Goal: Task Accomplishment & Management: Use online tool/utility

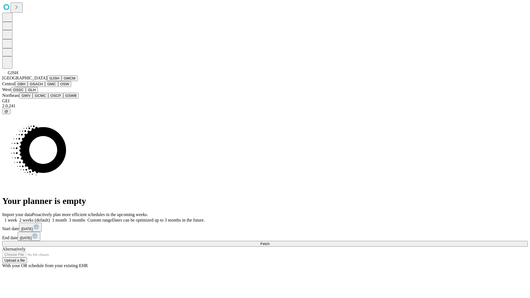
click at [47, 81] on button "GJSH" at bounding box center [54, 78] width 14 height 6
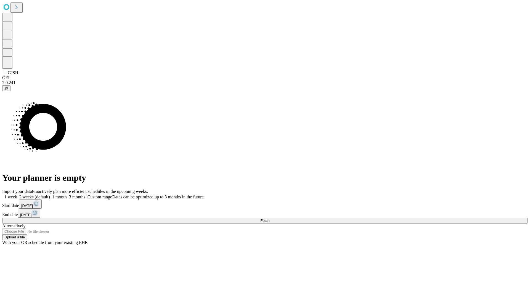
click at [67, 194] on label "1 month" at bounding box center [58, 196] width 17 height 5
click at [269, 218] on span "Fetch" at bounding box center [264, 220] width 9 height 4
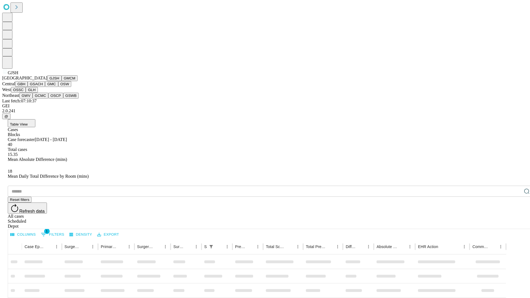
click at [62, 81] on button "GMCM" at bounding box center [70, 78] width 16 height 6
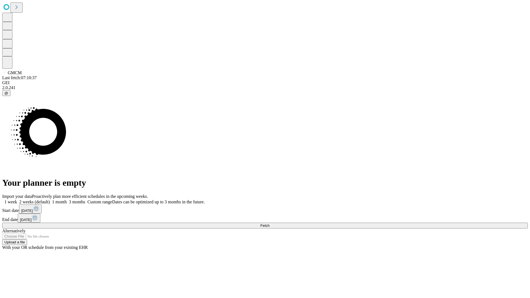
click at [67, 199] on label "1 month" at bounding box center [58, 201] width 17 height 5
click at [269, 223] on span "Fetch" at bounding box center [264, 225] width 9 height 4
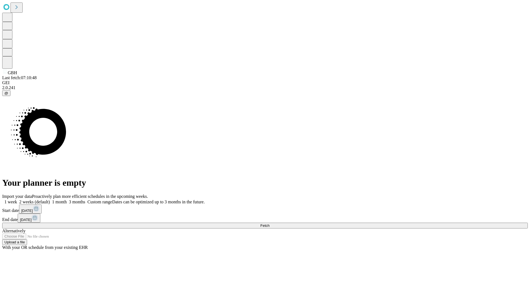
click at [67, 199] on label "1 month" at bounding box center [58, 201] width 17 height 5
click at [269, 223] on span "Fetch" at bounding box center [264, 225] width 9 height 4
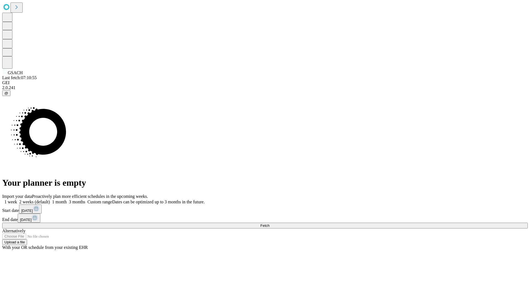
click at [67, 199] on label "1 month" at bounding box center [58, 201] width 17 height 5
click at [269, 223] on span "Fetch" at bounding box center [264, 225] width 9 height 4
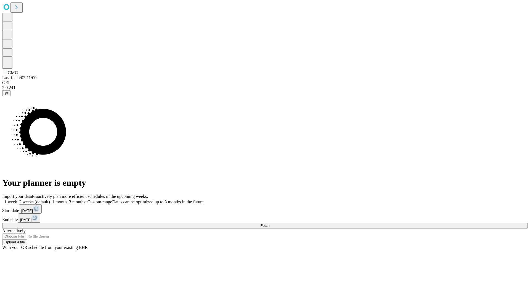
click at [67, 199] on label "1 month" at bounding box center [58, 201] width 17 height 5
click at [269, 223] on span "Fetch" at bounding box center [264, 225] width 9 height 4
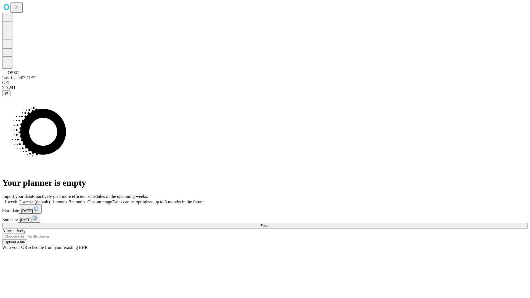
click at [67, 199] on label "1 month" at bounding box center [58, 201] width 17 height 5
click at [269, 223] on span "Fetch" at bounding box center [264, 225] width 9 height 4
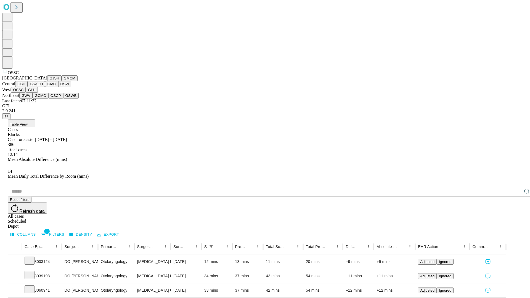
click at [38, 93] on button "GLH" at bounding box center [32, 90] width 12 height 6
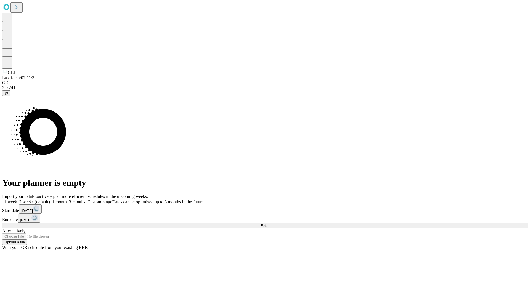
click at [67, 199] on label "1 month" at bounding box center [58, 201] width 17 height 5
click at [269, 223] on span "Fetch" at bounding box center [264, 225] width 9 height 4
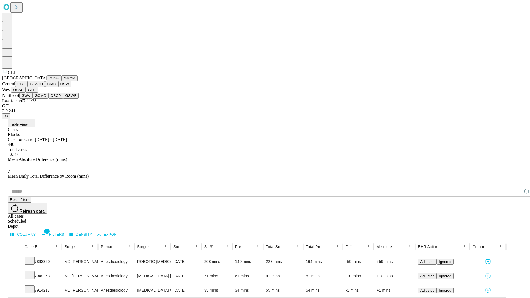
click at [33, 98] on button "GWV" at bounding box center [25, 96] width 13 height 6
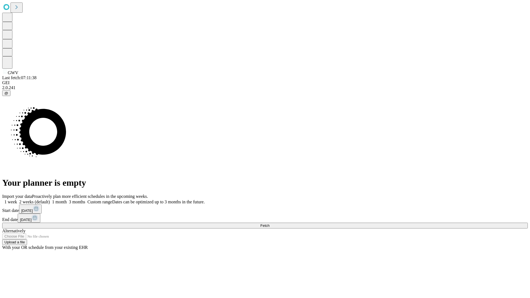
click at [67, 199] on label "1 month" at bounding box center [58, 201] width 17 height 5
click at [269, 223] on span "Fetch" at bounding box center [264, 225] width 9 height 4
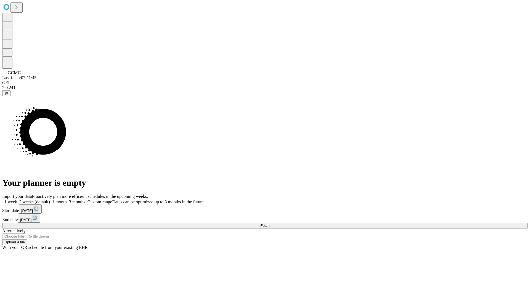
click at [67, 199] on label "1 month" at bounding box center [58, 201] width 17 height 5
click at [269, 223] on span "Fetch" at bounding box center [264, 225] width 9 height 4
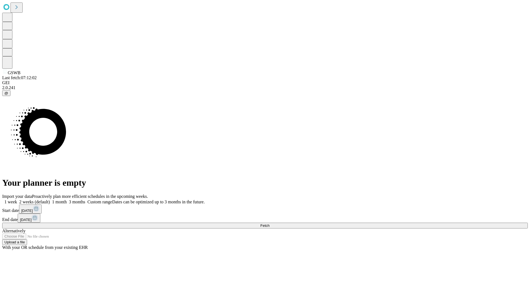
click at [67, 199] on label "1 month" at bounding box center [58, 201] width 17 height 5
click at [269, 223] on span "Fetch" at bounding box center [264, 225] width 9 height 4
